Goal: Transaction & Acquisition: Purchase product/service

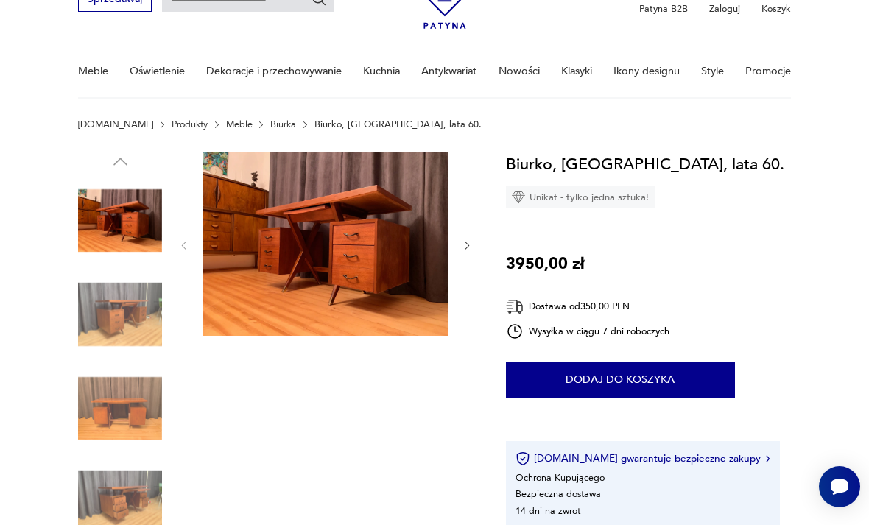
click at [463, 248] on icon "button" at bounding box center [467, 245] width 11 height 11
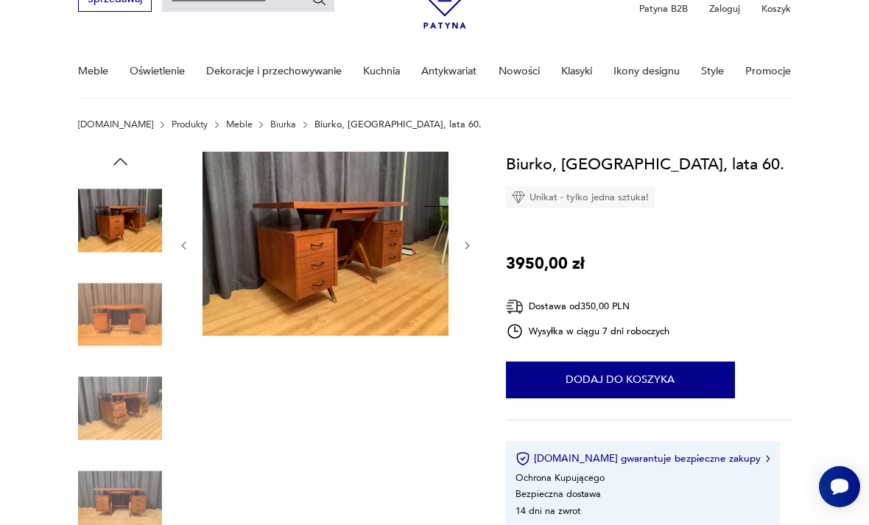
click at [468, 242] on icon "button" at bounding box center [467, 245] width 11 height 11
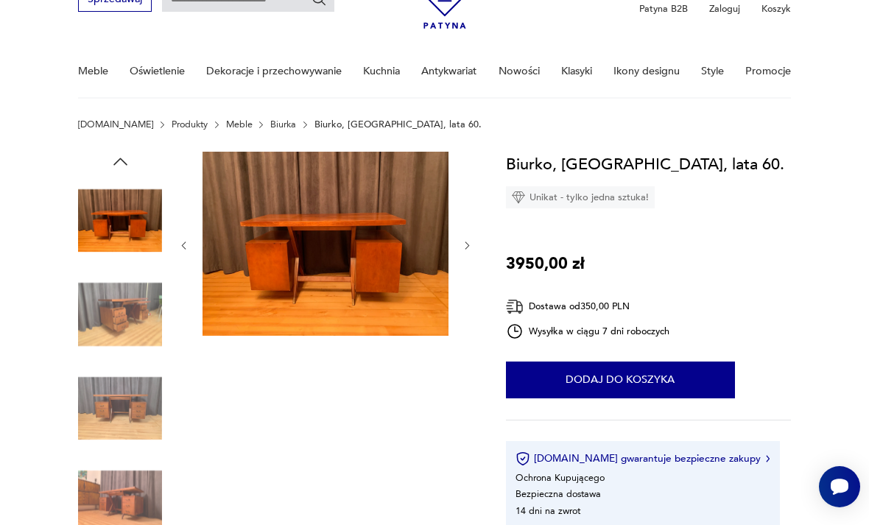
click at [463, 250] on icon "button" at bounding box center [467, 245] width 11 height 11
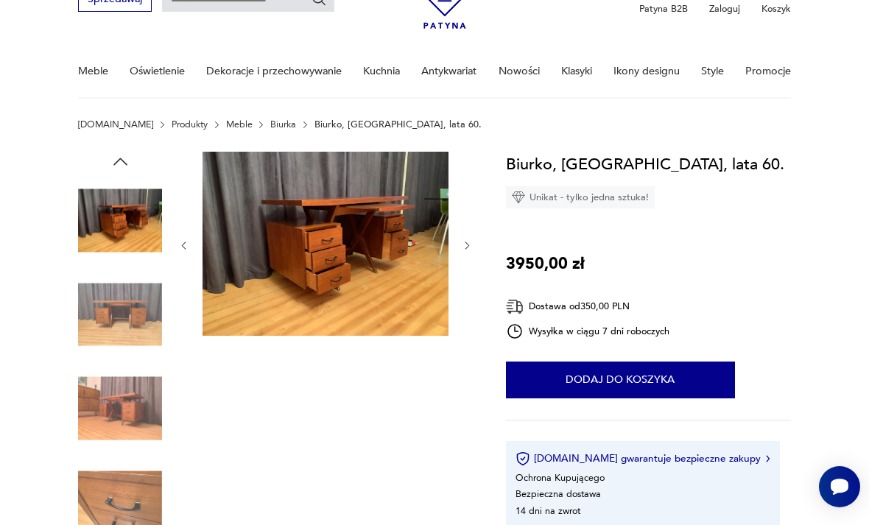
click at [460, 250] on div at bounding box center [325, 246] width 295 height 188
click at [471, 249] on icon "button" at bounding box center [467, 245] width 11 height 11
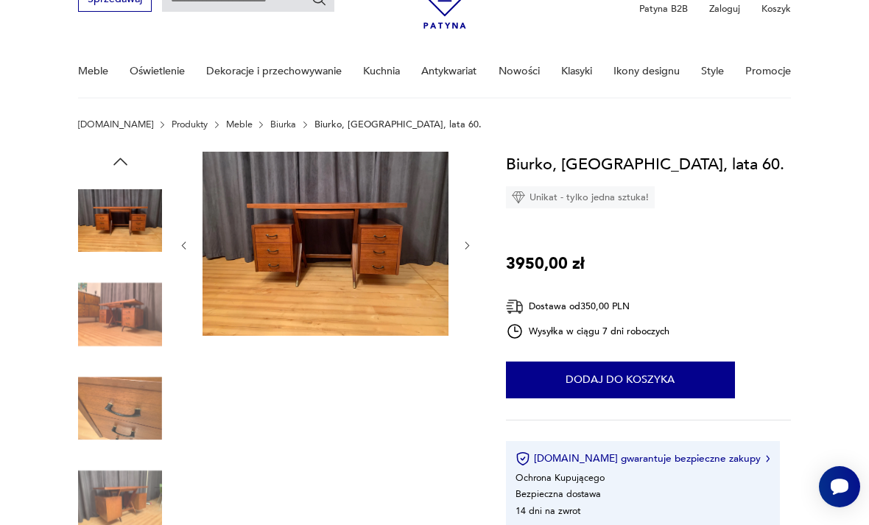
click at [144, 334] on img at bounding box center [120, 315] width 84 height 84
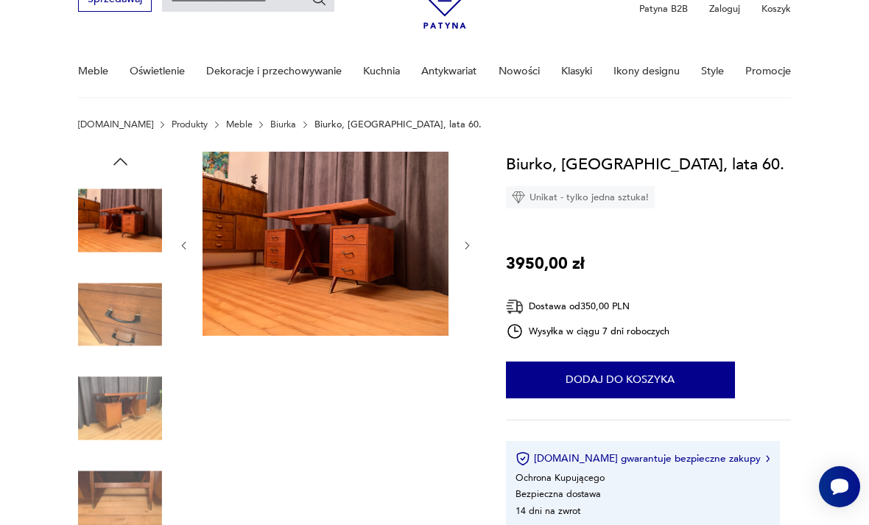
click at [140, 215] on img at bounding box center [120, 221] width 84 height 84
click at [131, 329] on img at bounding box center [120, 315] width 84 height 84
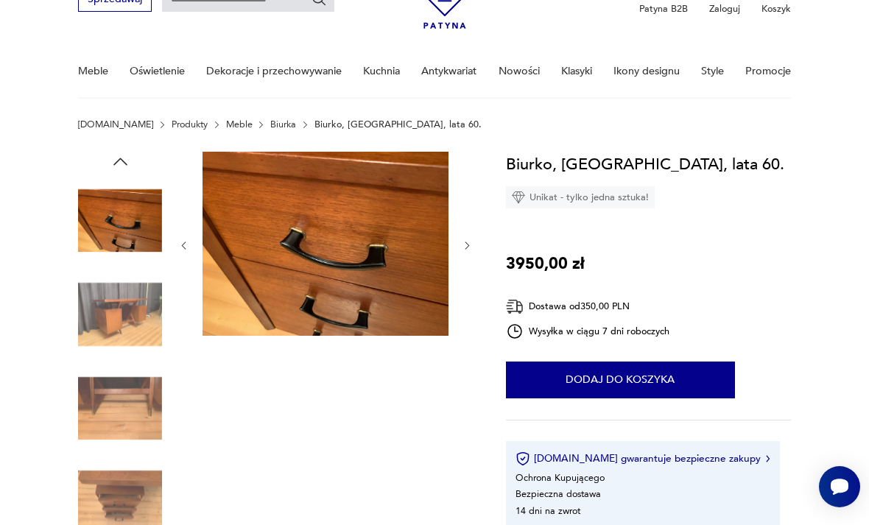
click at [136, 344] on img at bounding box center [120, 315] width 84 height 84
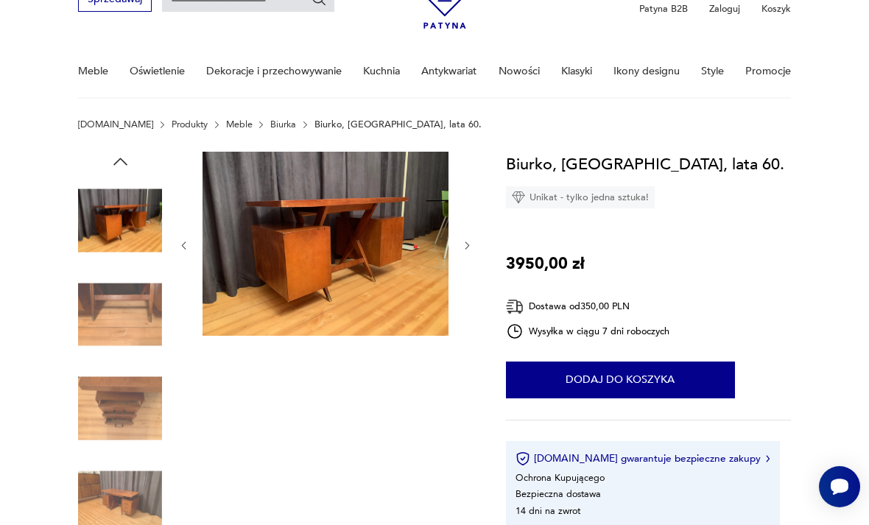
click at [162, 366] on div at bounding box center [120, 363] width 84 height 368
click at [134, 397] on img at bounding box center [120, 409] width 84 height 84
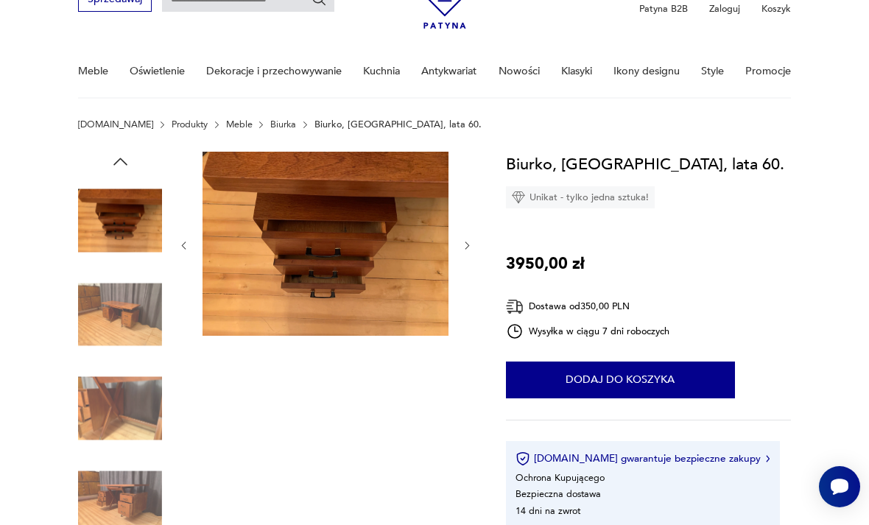
click at [113, 469] on img at bounding box center [120, 502] width 84 height 84
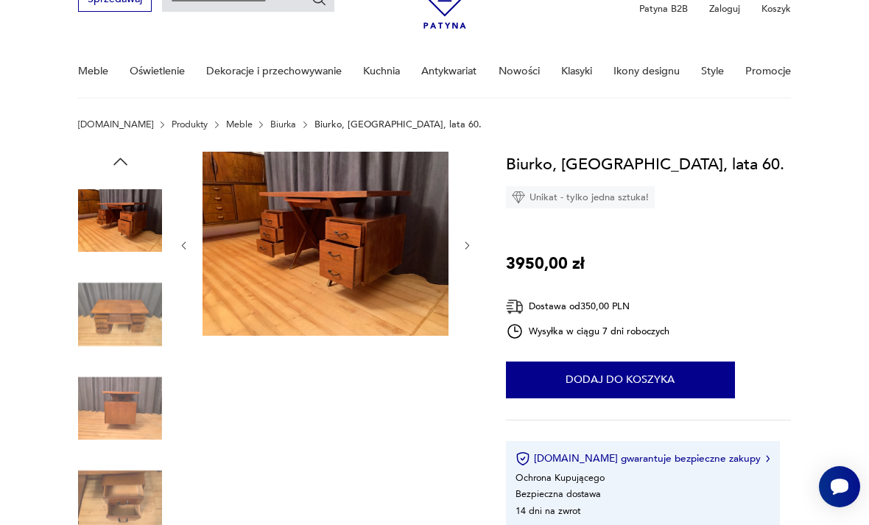
click at [270, 130] on link "Biurka" at bounding box center [283, 124] width 26 height 10
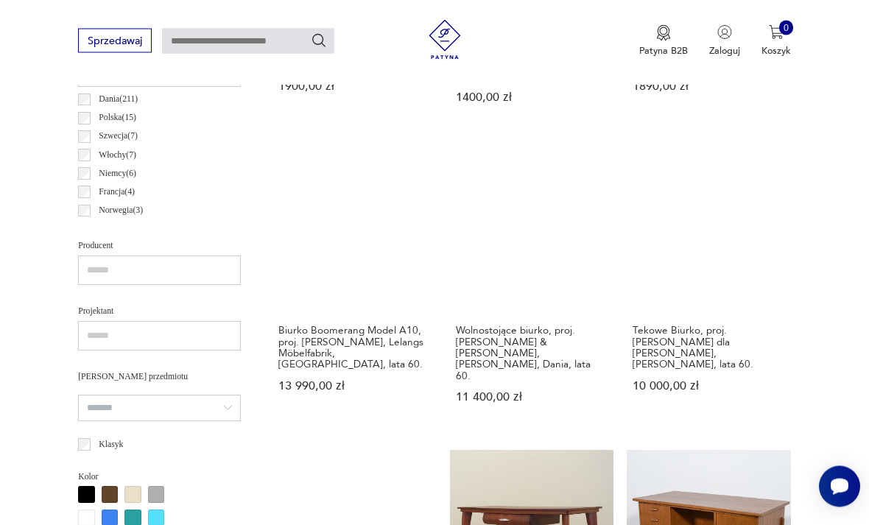
scroll to position [737, 0]
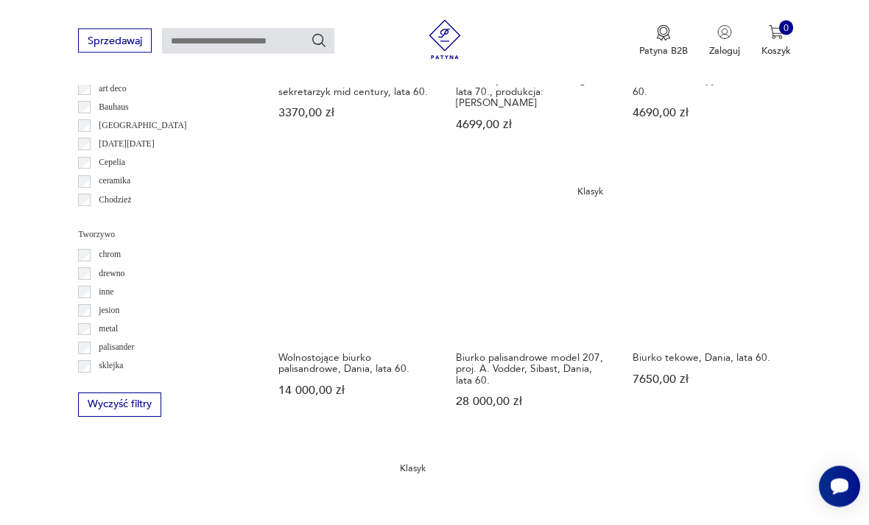
click at [490, 393] on div "Znaleziono 320 produktów Filtruj Sortuj według daty dodania Sortuj według daty …" at bounding box center [532, 167] width 519 height 1783
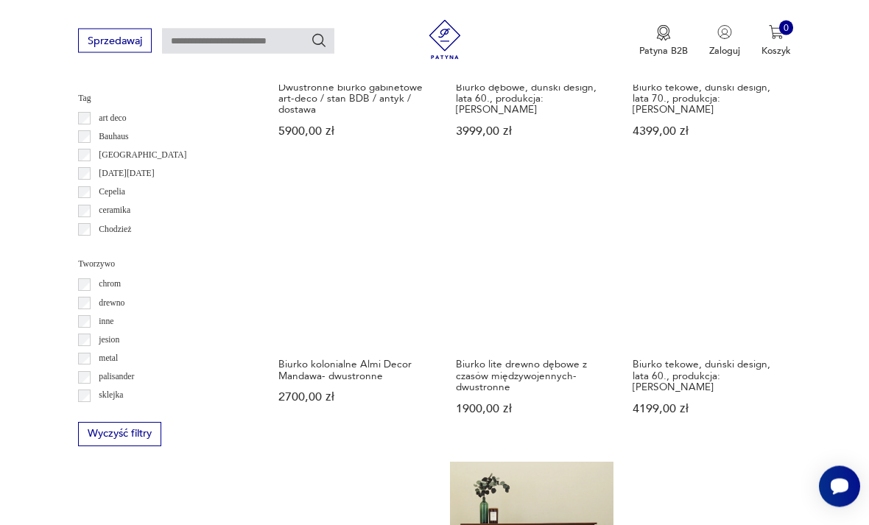
scroll to position [1260, 0]
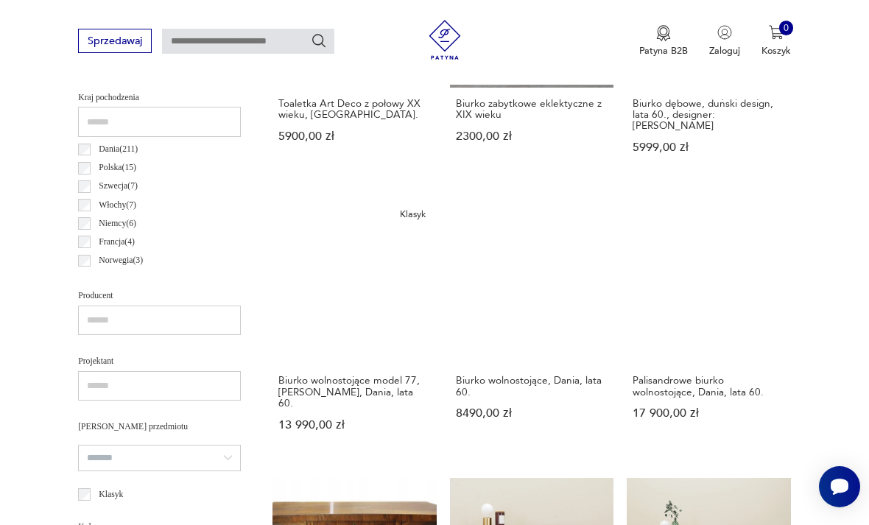
scroll to position [340, 0]
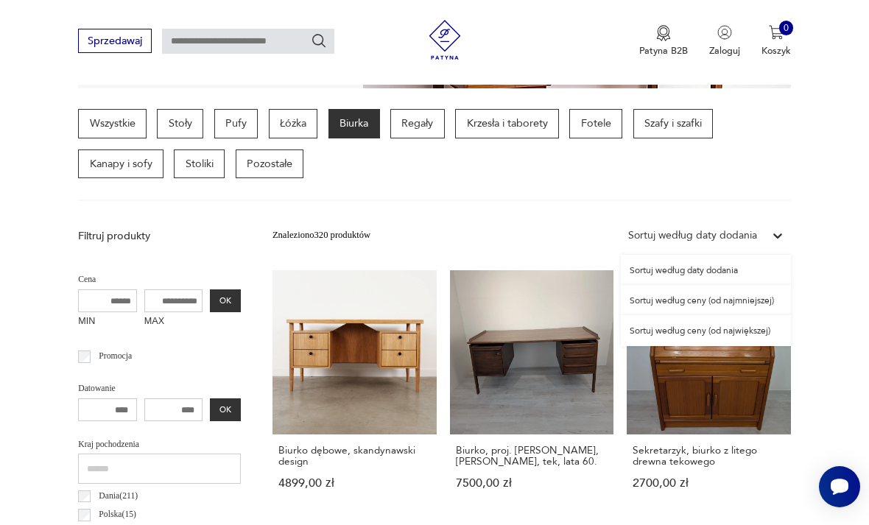
click at [720, 303] on div "Sortuj według ceny (od najmniejszej)" at bounding box center [706, 300] width 170 height 30
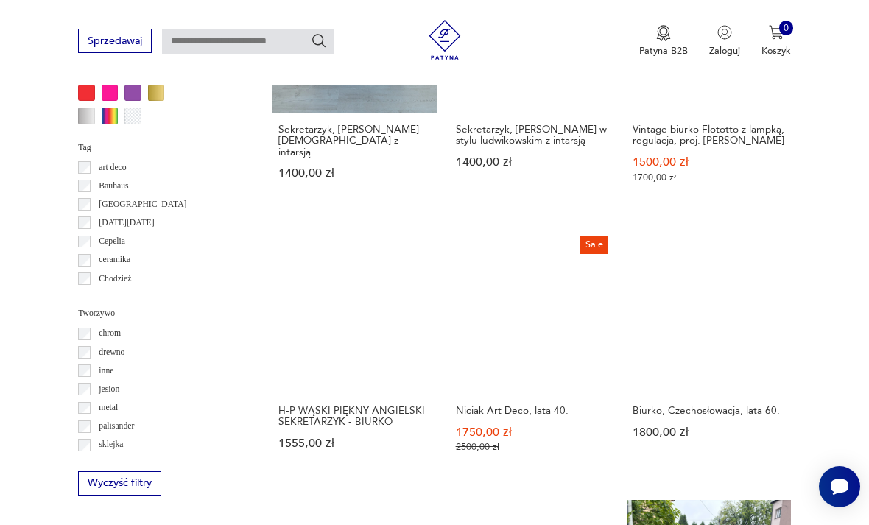
scroll to position [1207, 0]
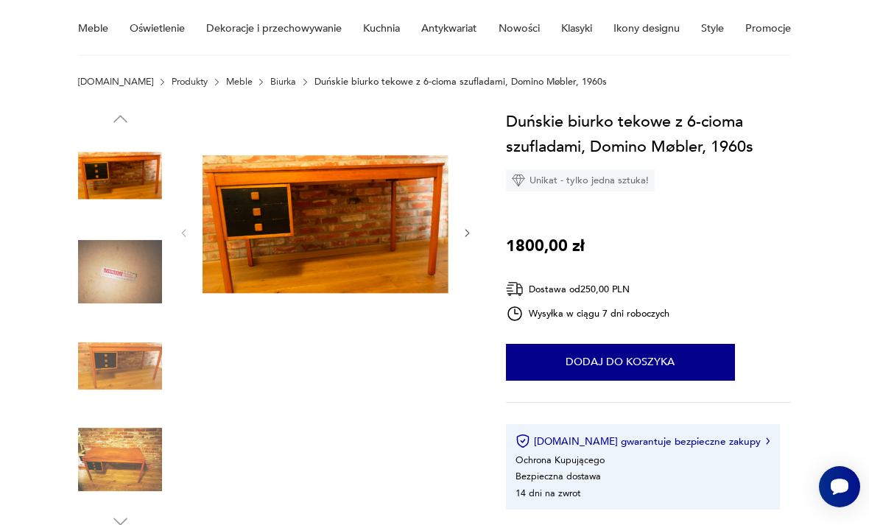
click at [471, 233] on icon "button" at bounding box center [467, 233] width 11 height 11
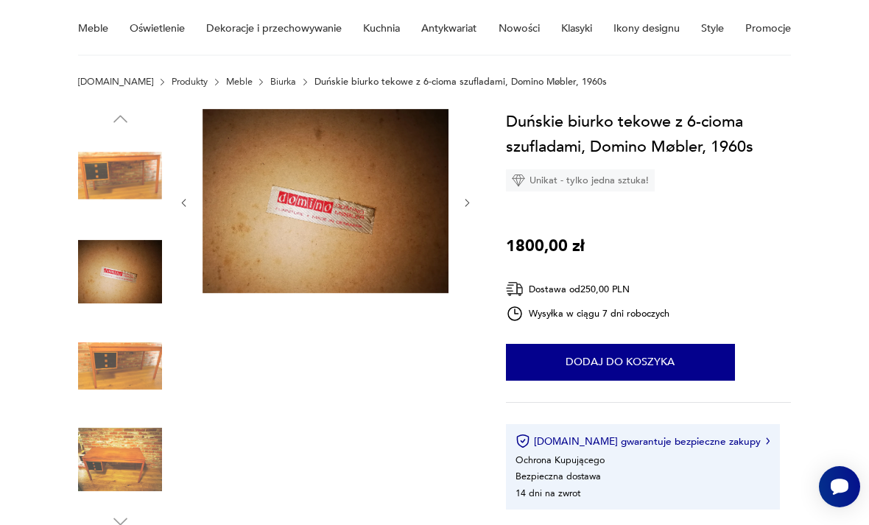
click at [471, 236] on div at bounding box center [325, 203] width 295 height 188
click at [466, 209] on button "button" at bounding box center [467, 202] width 11 height 13
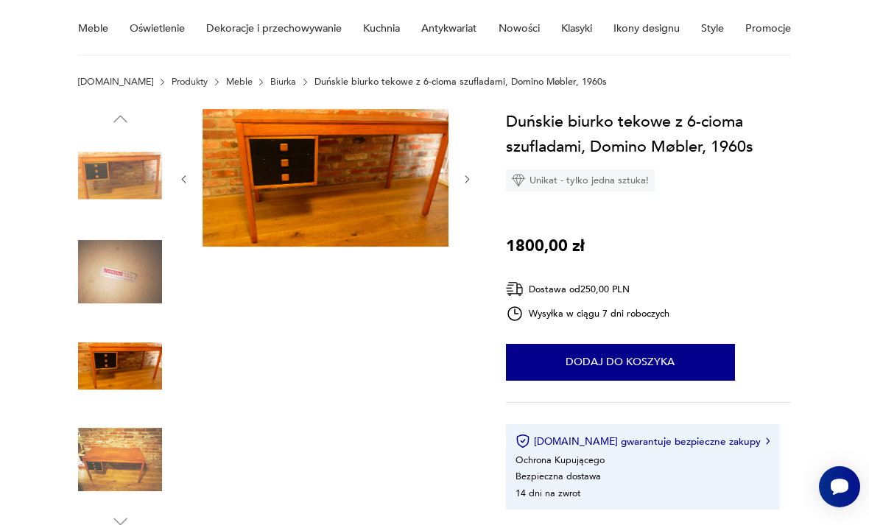
click at [469, 183] on icon "button" at bounding box center [467, 179] width 11 height 11
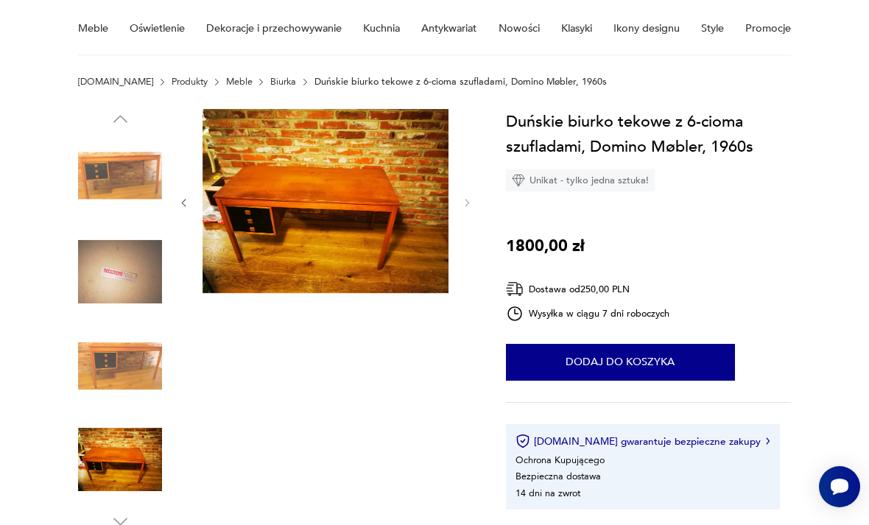
click at [152, 303] on img at bounding box center [120, 272] width 84 height 84
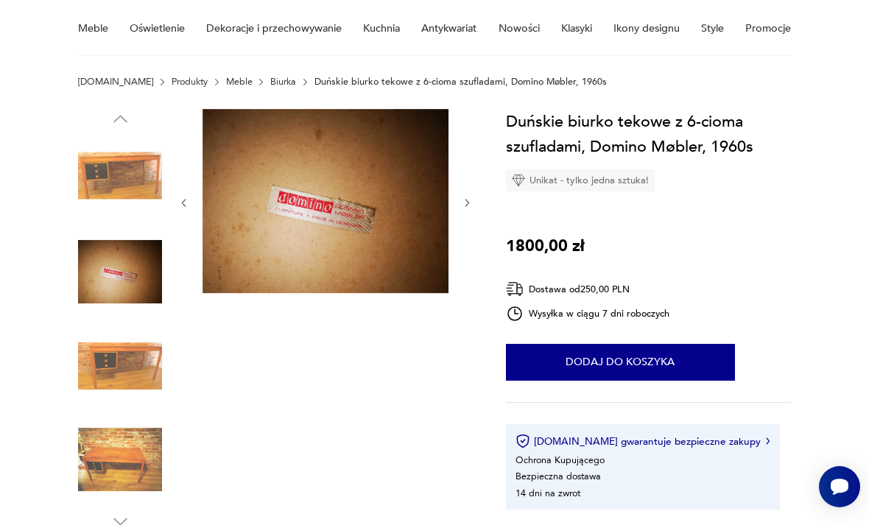
click at [138, 185] on img at bounding box center [120, 178] width 84 height 84
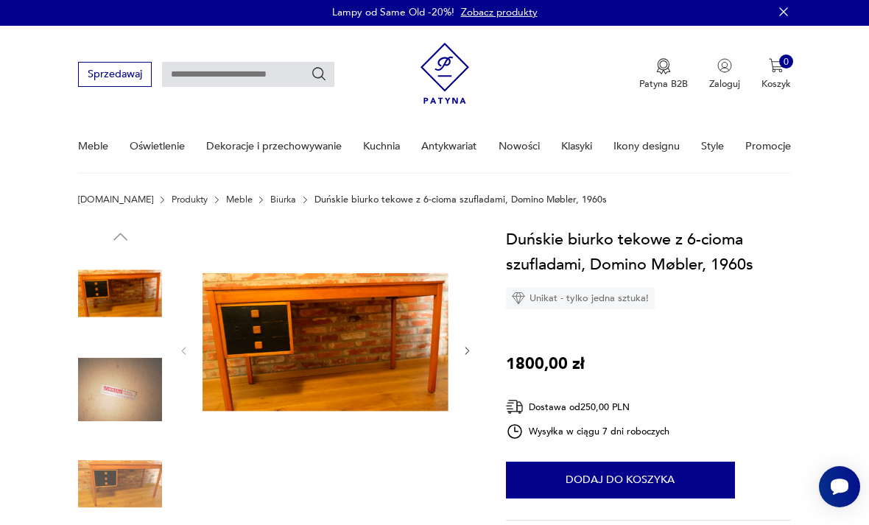
scroll to position [0, 0]
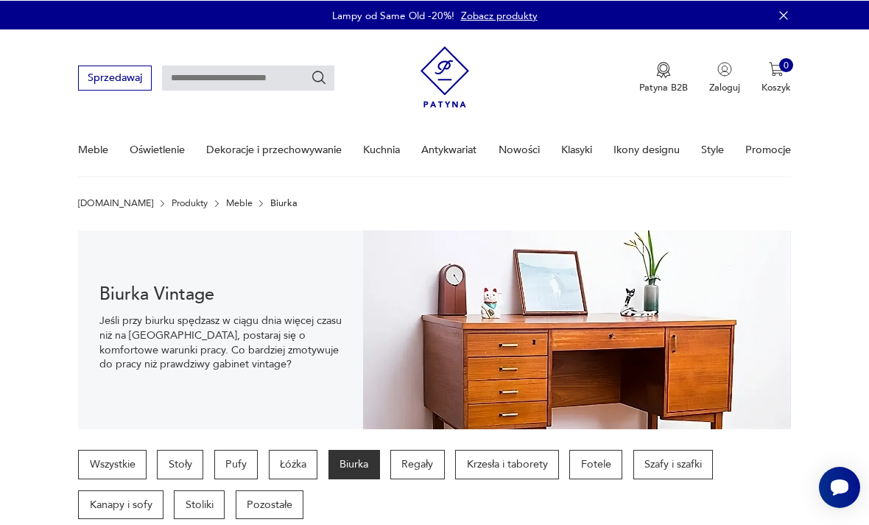
scroll to position [1257, 0]
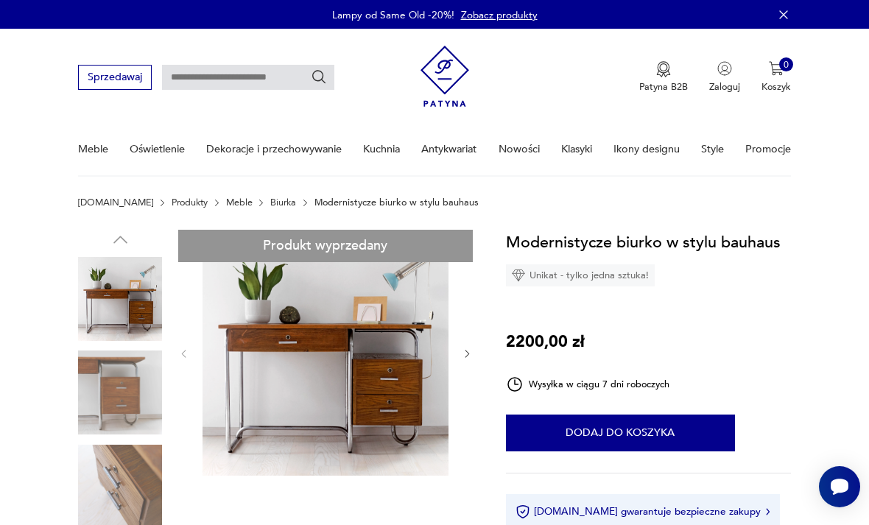
click at [471, 354] on icon "button" at bounding box center [467, 353] width 11 height 11
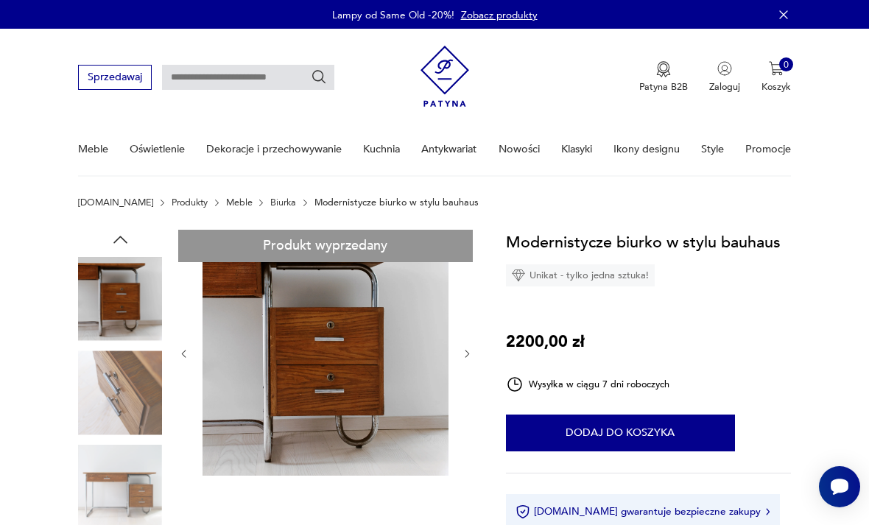
click at [471, 359] on icon "button" at bounding box center [467, 353] width 11 height 11
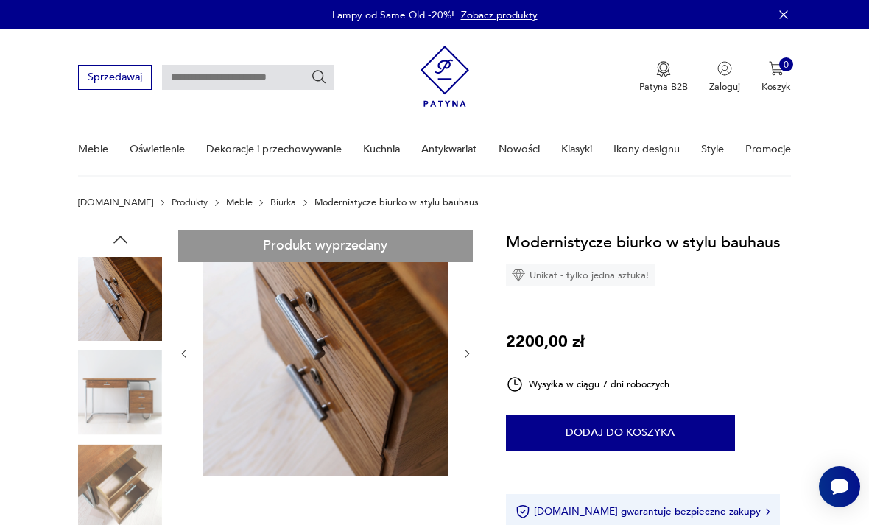
click at [465, 360] on button "button" at bounding box center [467, 354] width 11 height 13
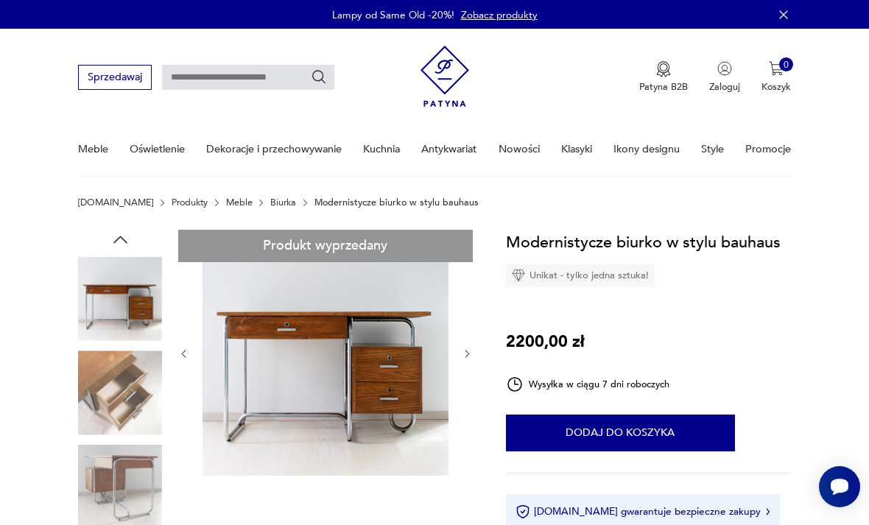
click at [467, 359] on icon "button" at bounding box center [467, 353] width 11 height 11
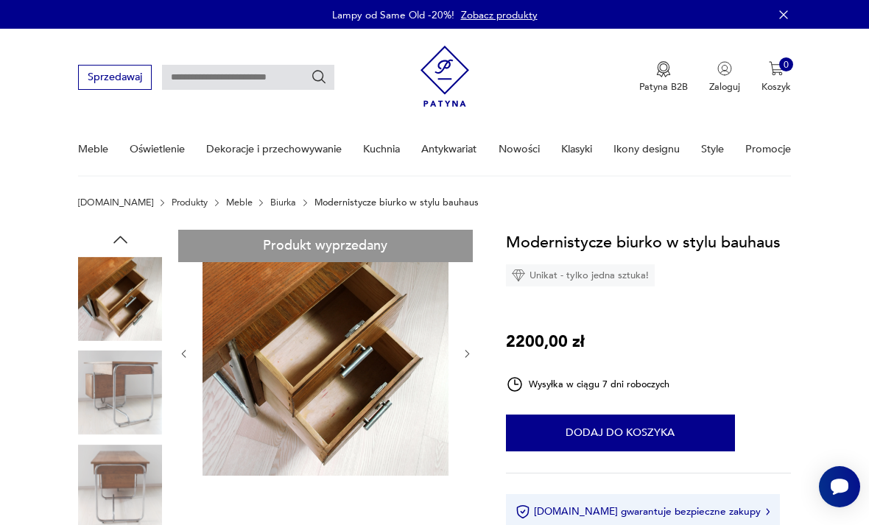
click at [471, 354] on icon "button" at bounding box center [467, 353] width 11 height 11
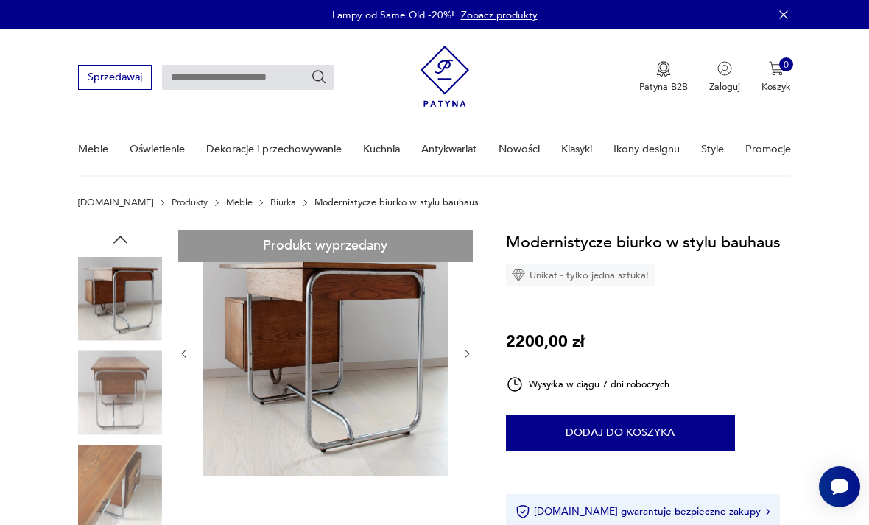
click at [468, 357] on icon "button" at bounding box center [467, 353] width 11 height 11
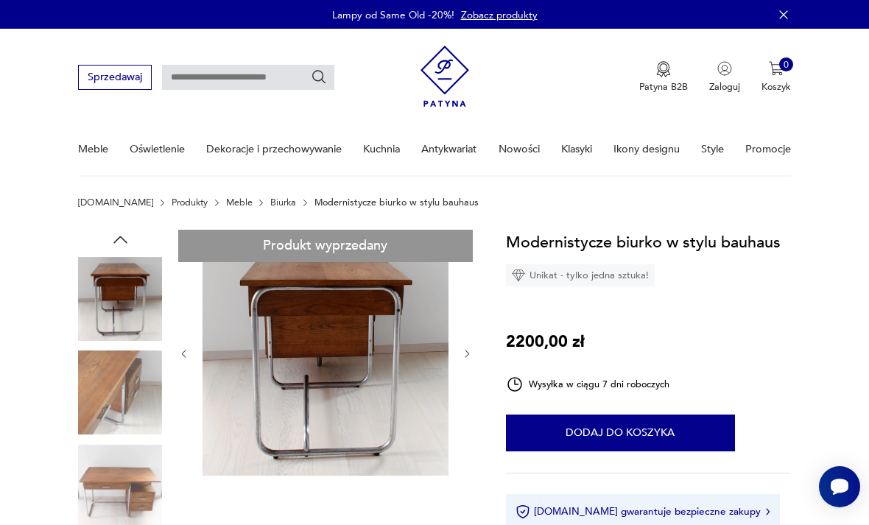
click at [469, 355] on icon "button" at bounding box center [467, 353] width 11 height 11
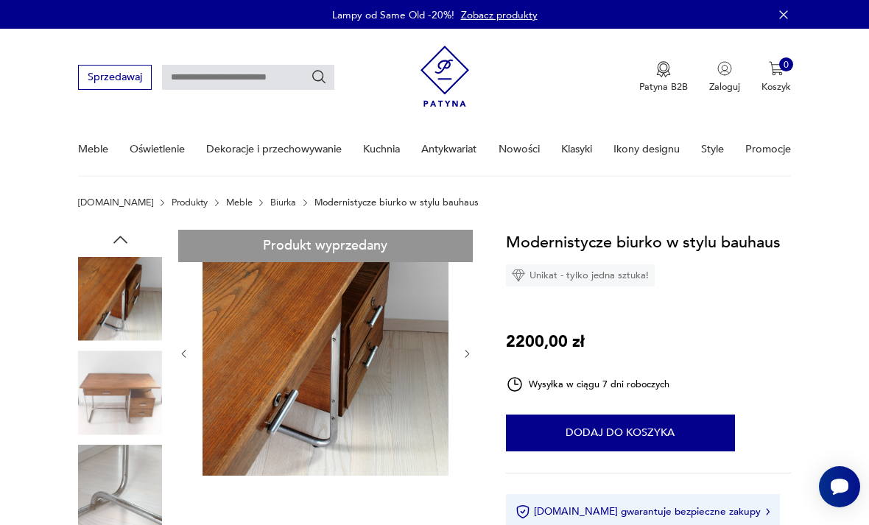
click at [471, 355] on icon "button" at bounding box center [467, 353] width 11 height 11
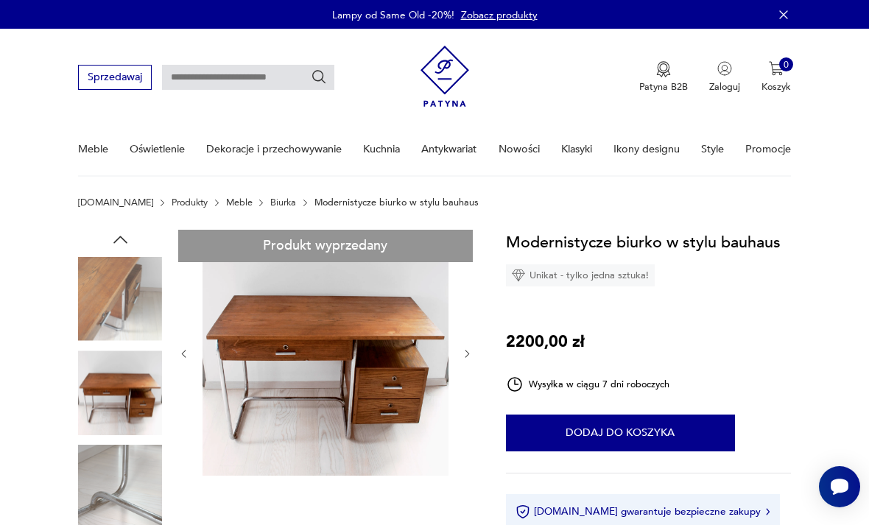
click at [471, 355] on icon "button" at bounding box center [467, 353] width 11 height 11
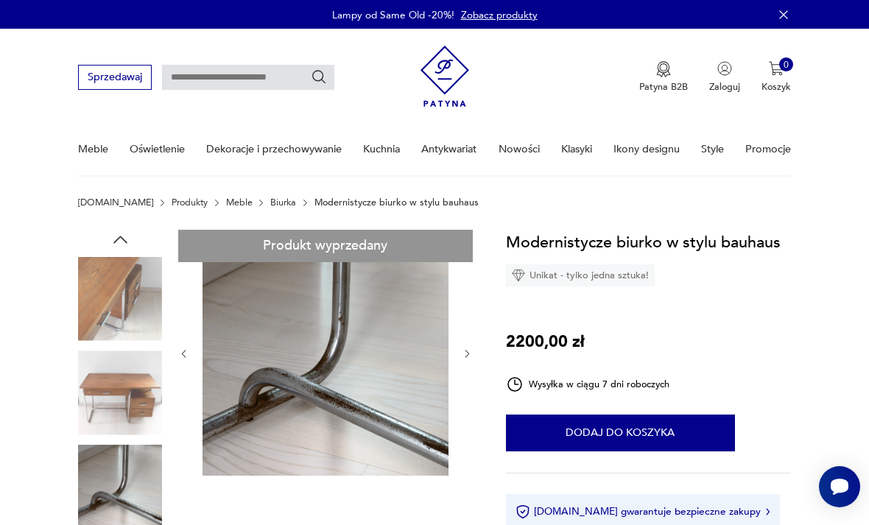
click at [471, 351] on icon "button" at bounding box center [467, 353] width 11 height 11
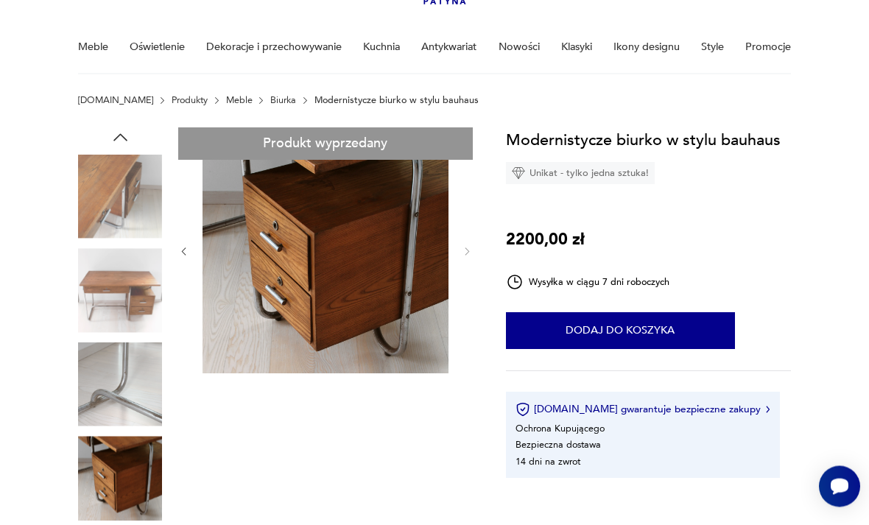
scroll to position [102, 0]
click at [613, 324] on button "Dodaj do koszyka" at bounding box center [620, 330] width 229 height 37
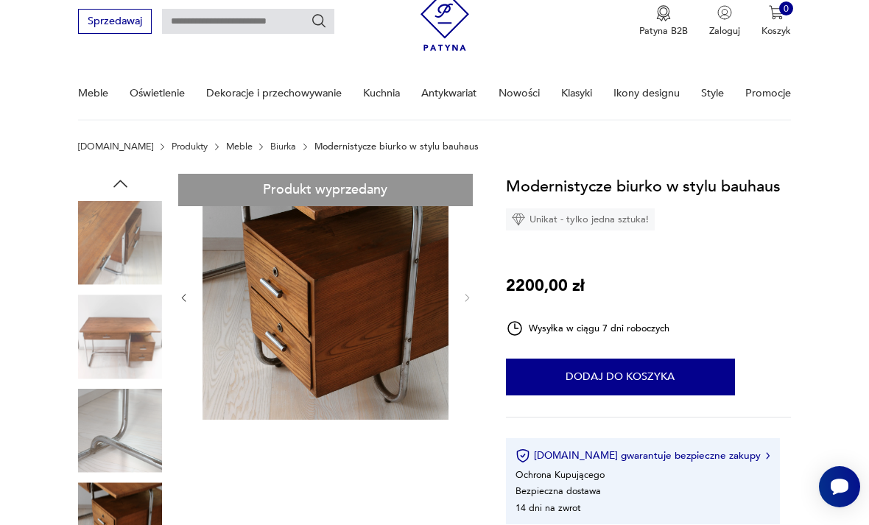
scroll to position [54, 0]
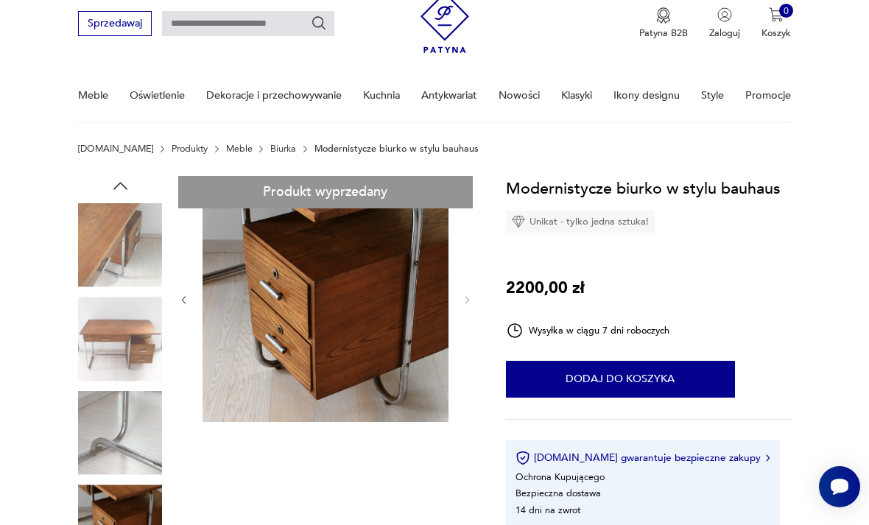
click at [624, 378] on button "Dodaj do koszyka" at bounding box center [620, 379] width 229 height 37
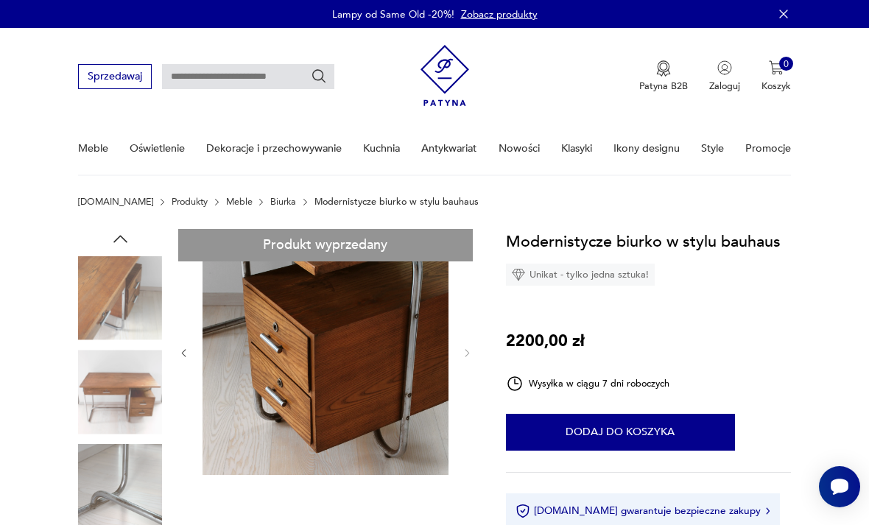
scroll to position [0, 0]
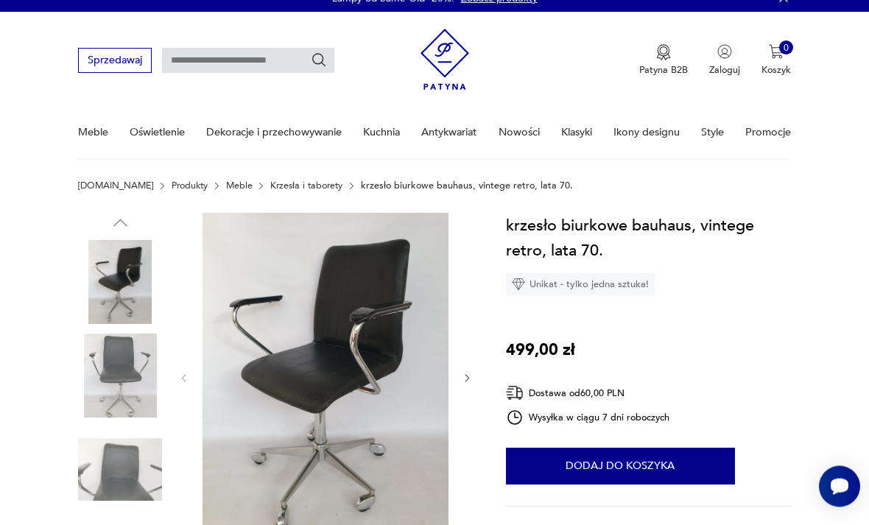
scroll to position [17, 0]
click at [469, 380] on icon "button" at bounding box center [467, 378] width 11 height 11
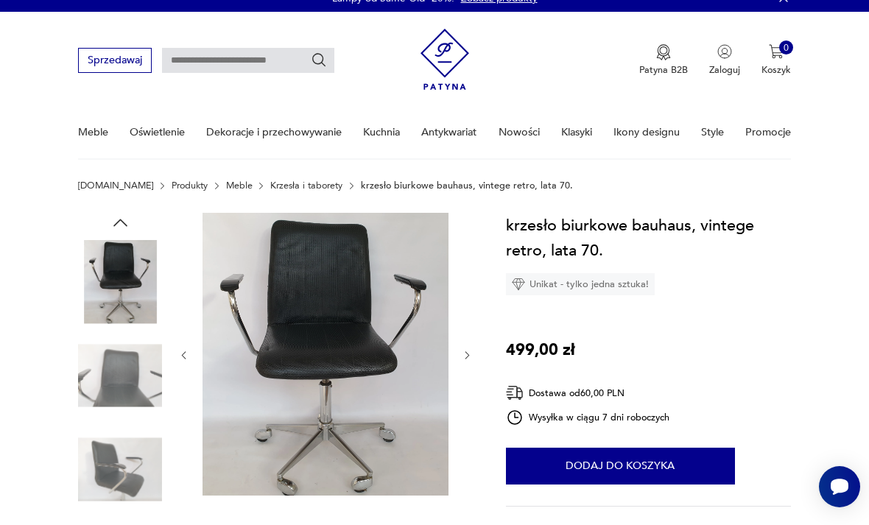
click at [470, 376] on div at bounding box center [325, 356] width 295 height 286
click at [470, 359] on icon "button" at bounding box center [467, 355] width 11 height 11
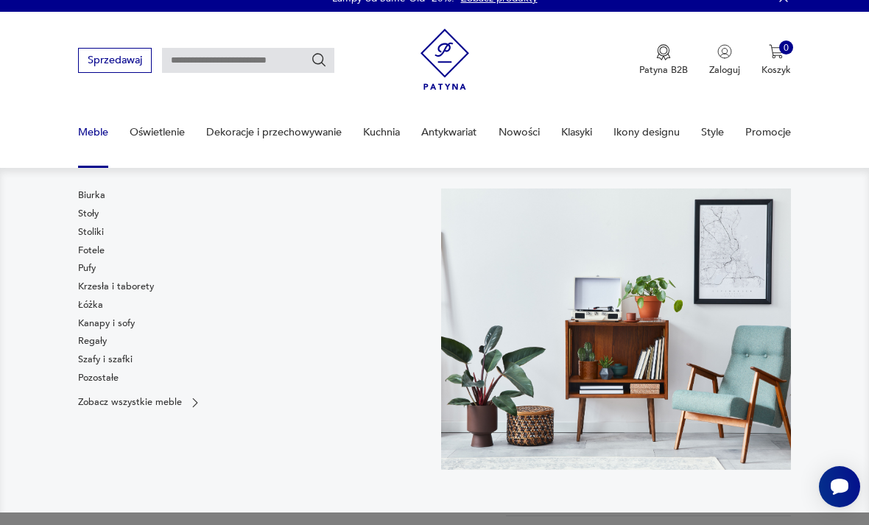
click at [97, 194] on link "Biurka" at bounding box center [91, 195] width 27 height 13
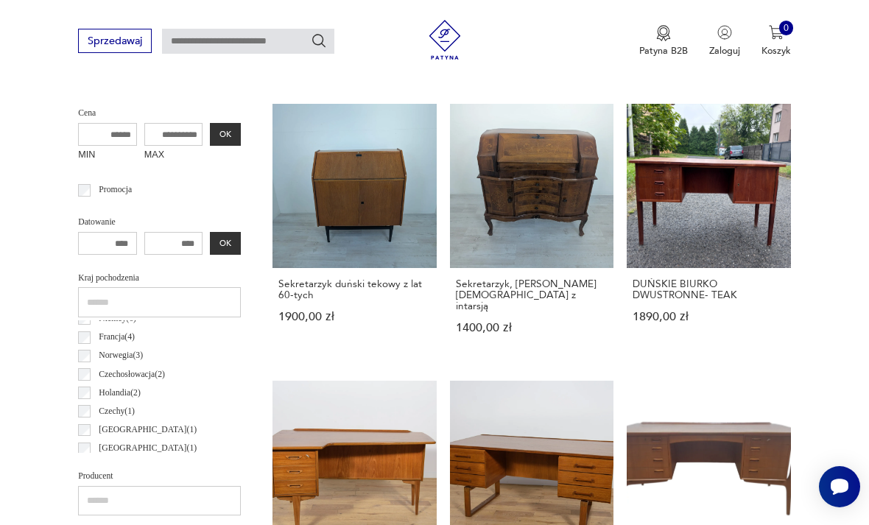
scroll to position [82, 0]
type input "*"
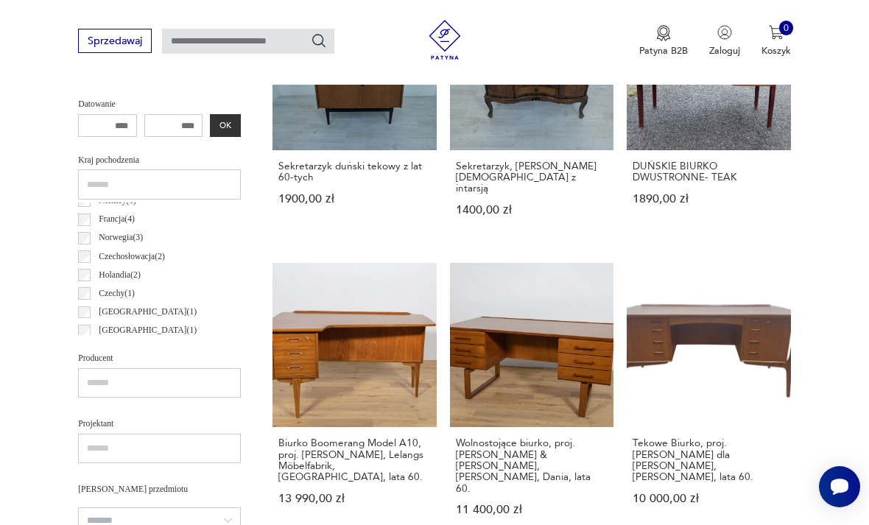
scroll to position [628, 0]
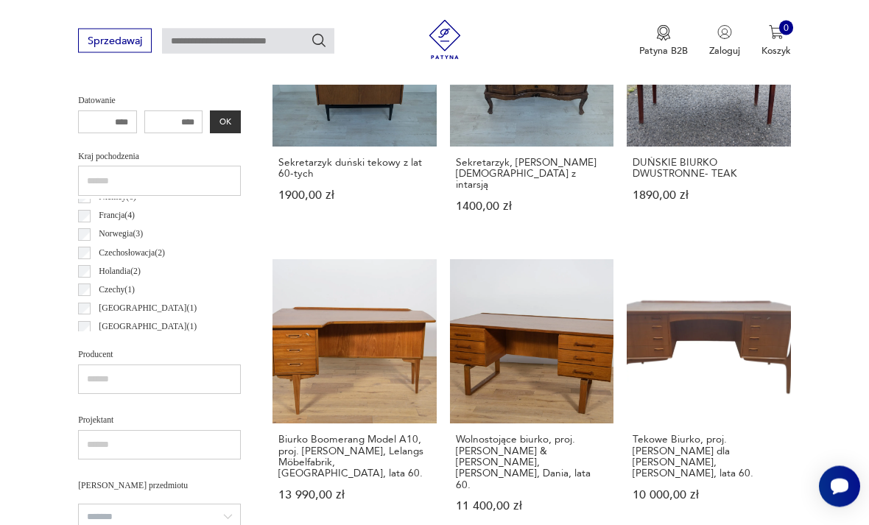
click at [288, 46] on input "text" at bounding box center [248, 41] width 172 height 25
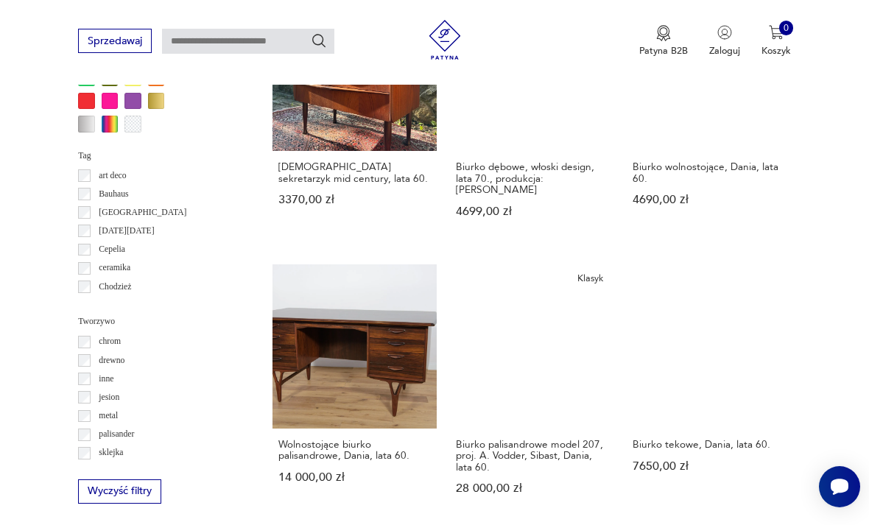
scroll to position [1201, 0]
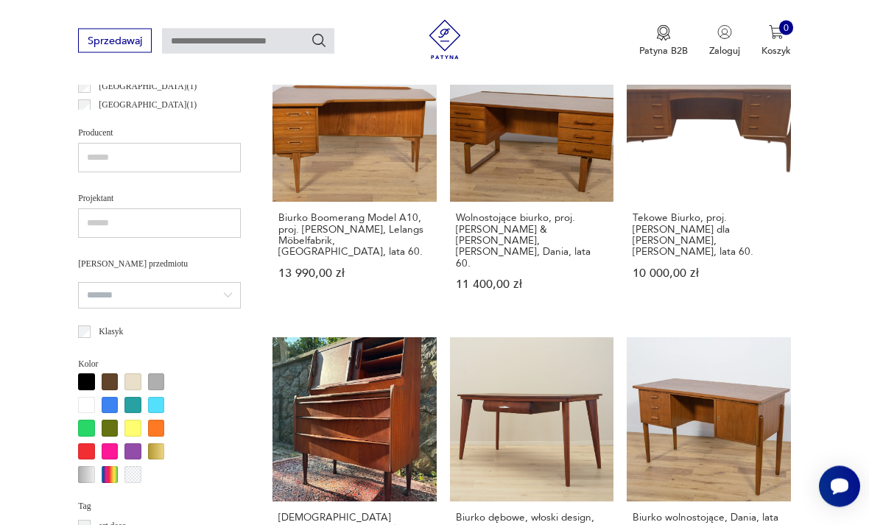
scroll to position [340, 0]
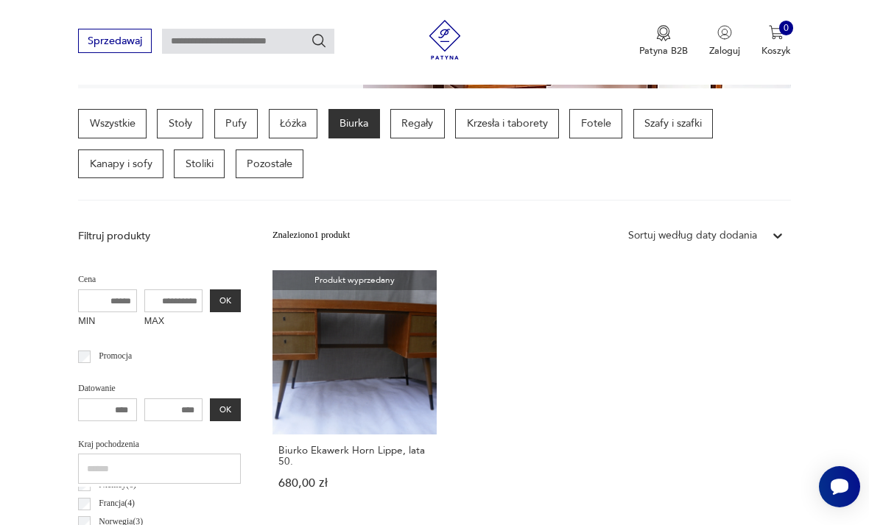
click at [326, 445] on h3 "Biurko Ekawerk Horn Lippe, lata 50." at bounding box center [354, 456] width 152 height 23
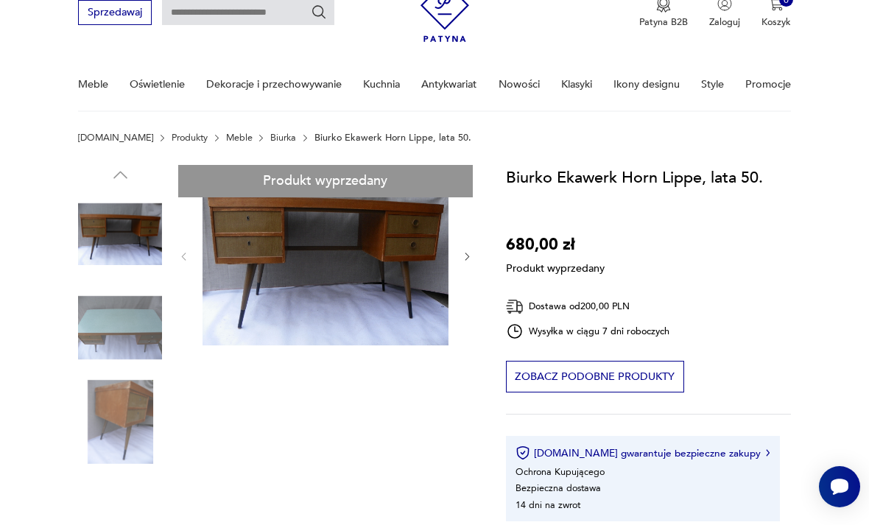
scroll to position [66, 0]
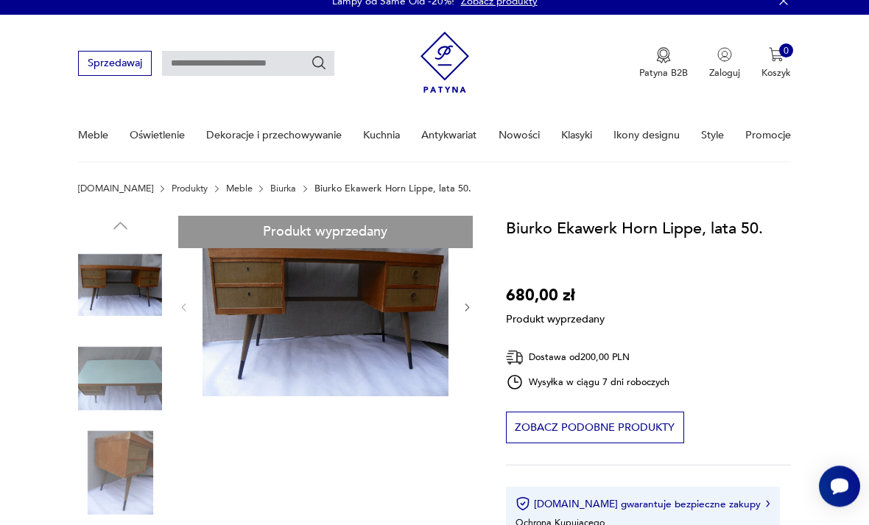
scroll to position [0, 0]
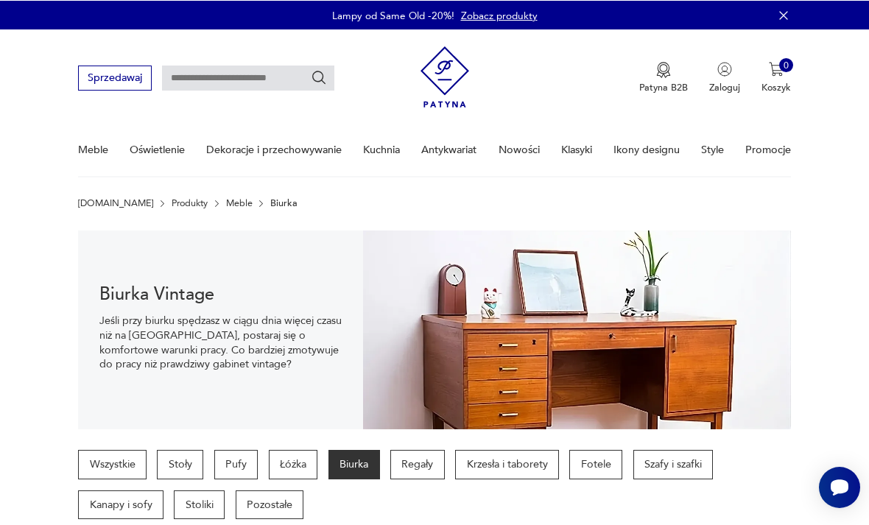
scroll to position [390, 0]
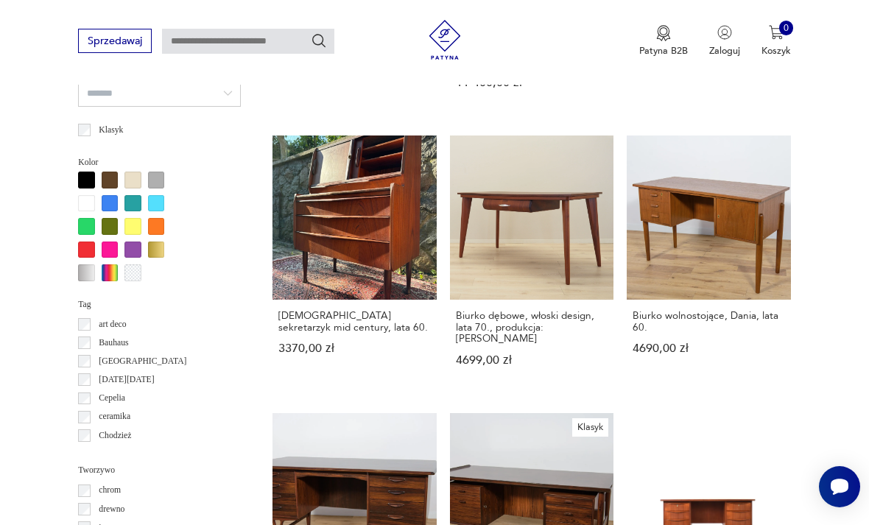
scroll to position [1057, 0]
